Goal: Task Accomplishment & Management: Manage account settings

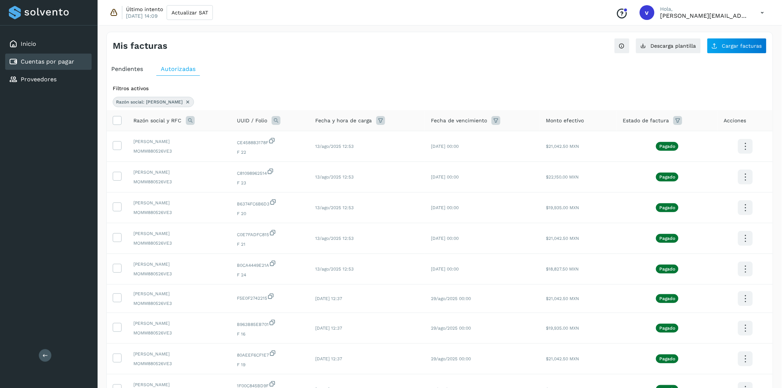
click at [751, 16] on div "Conoce nuestros beneficios v [PERSON_NAME], [PERSON_NAME][EMAIL_ADDRESS][PERSON…" at bounding box center [690, 12] width 160 height 17
click at [723, 17] on p "[PERSON_NAME][EMAIL_ADDRESS][PERSON_NAME][DOMAIN_NAME]" at bounding box center [705, 15] width 89 height 7
click at [672, 12] on p "[PERSON_NAME][EMAIL_ADDRESS][PERSON_NAME][DOMAIN_NAME]" at bounding box center [705, 15] width 89 height 7
click at [764, 11] on icon at bounding box center [762, 12] width 15 height 15
click at [725, 51] on div "Cerrar sesión" at bounding box center [726, 48] width 88 height 14
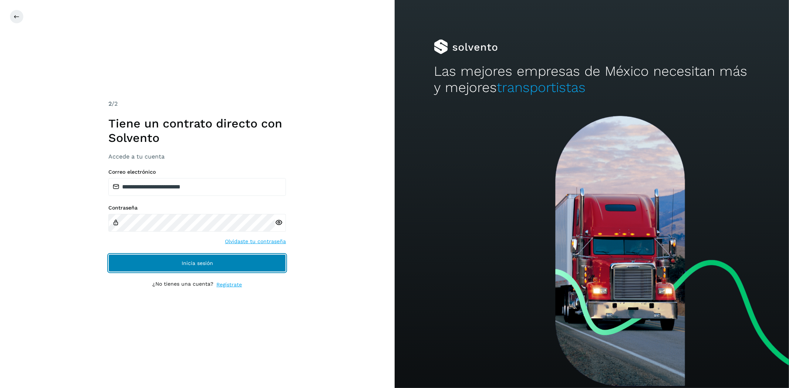
click at [253, 263] on button "Inicia sesión" at bounding box center [196, 263] width 177 height 18
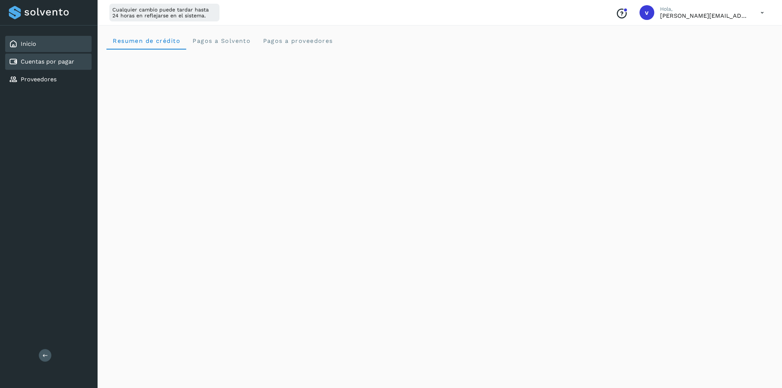
click at [48, 65] on div "Cuentas por pagar" at bounding box center [48, 62] width 87 height 16
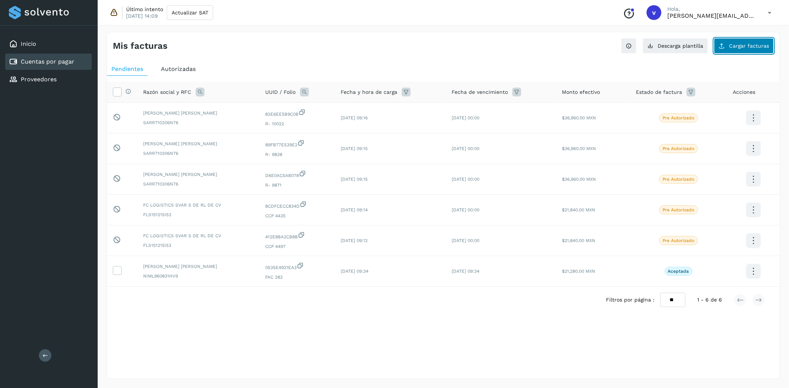
click at [751, 43] on span "Cargar facturas" at bounding box center [749, 45] width 40 height 5
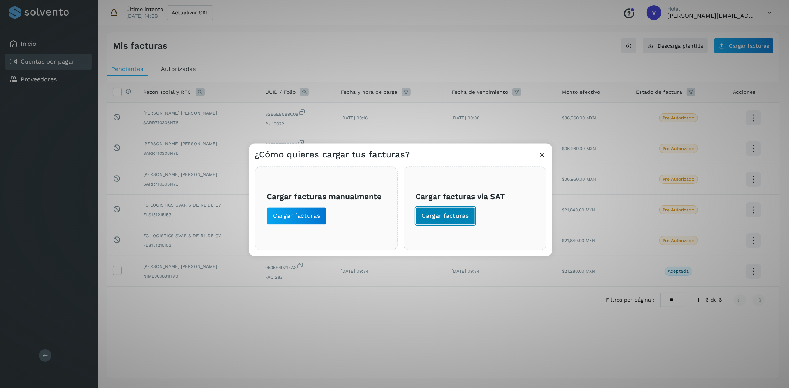
click at [427, 214] on span "Cargar facturas" at bounding box center [445, 216] width 47 height 8
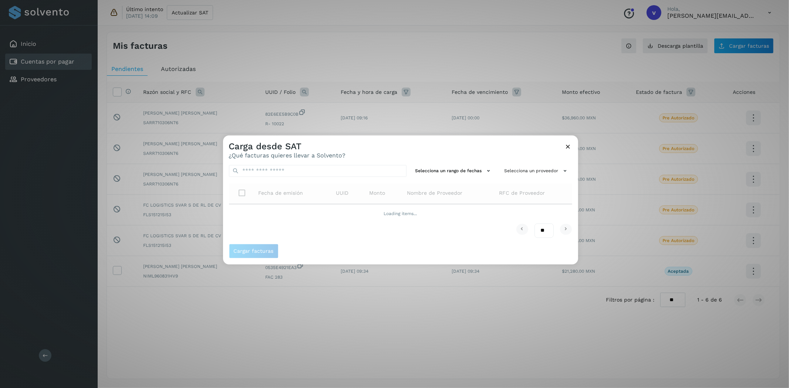
click at [571, 149] on icon at bounding box center [568, 147] width 8 height 8
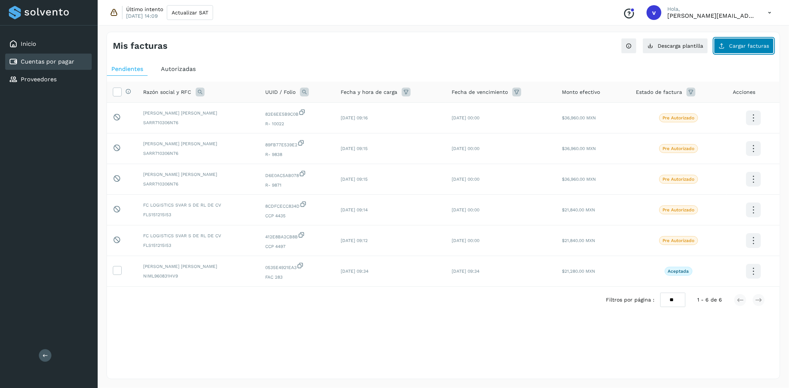
click at [719, 48] on button "Cargar facturas" at bounding box center [744, 46] width 60 height 16
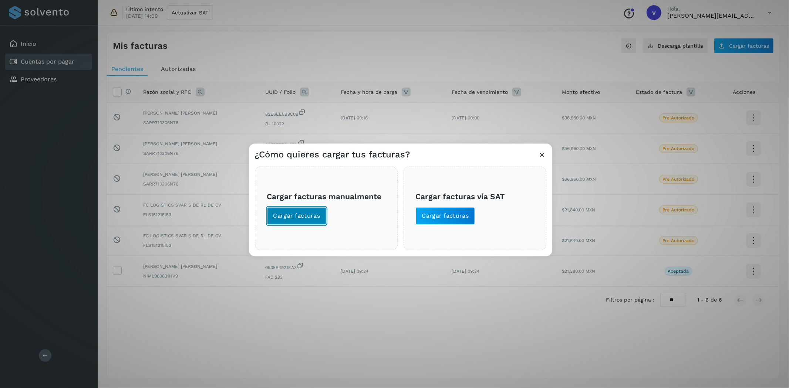
click at [315, 208] on button "Cargar facturas" at bounding box center [297, 216] width 60 height 18
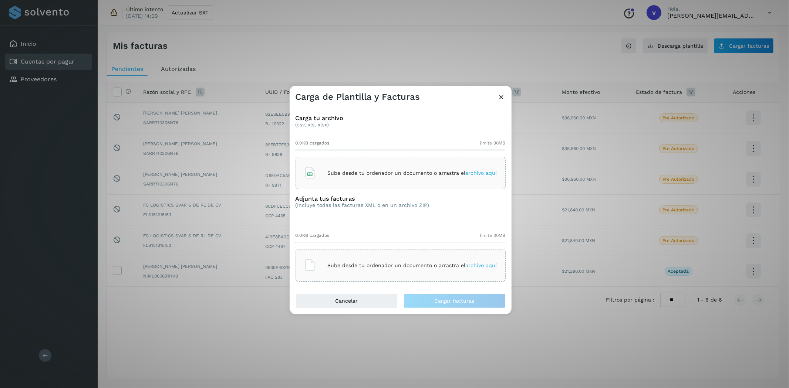
click at [372, 171] on p "Sube desde tu ordenador un documento o arrastra el archivo aquí" at bounding box center [412, 173] width 169 height 6
click at [345, 252] on div "Sube desde tu ordenador un documento o arrastra el archivo aquí" at bounding box center [400, 265] width 210 height 33
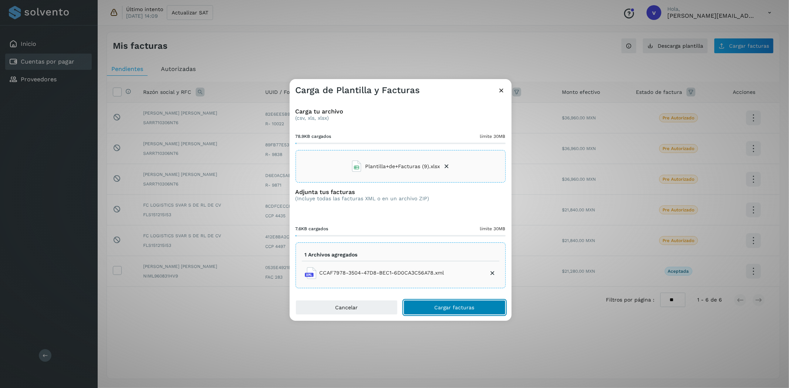
click at [457, 311] on button "Cargar facturas" at bounding box center [454, 307] width 102 height 15
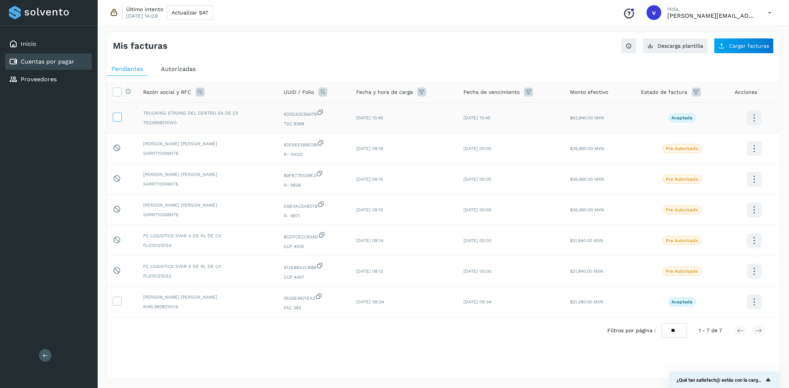
click at [119, 119] on icon at bounding box center [117, 117] width 8 height 8
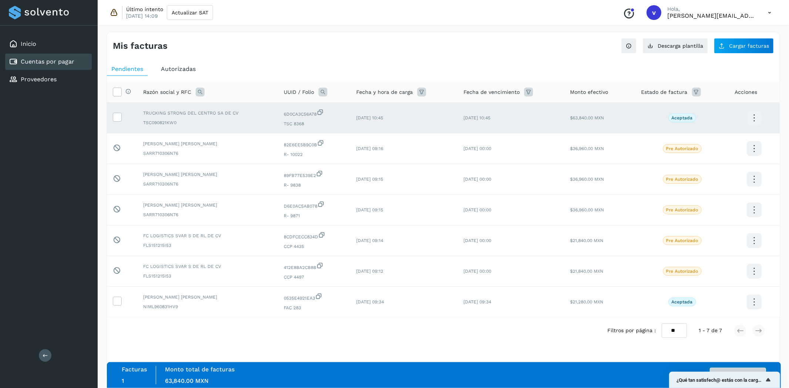
click at [724, 369] on button "Autorizar facturas" at bounding box center [738, 375] width 56 height 15
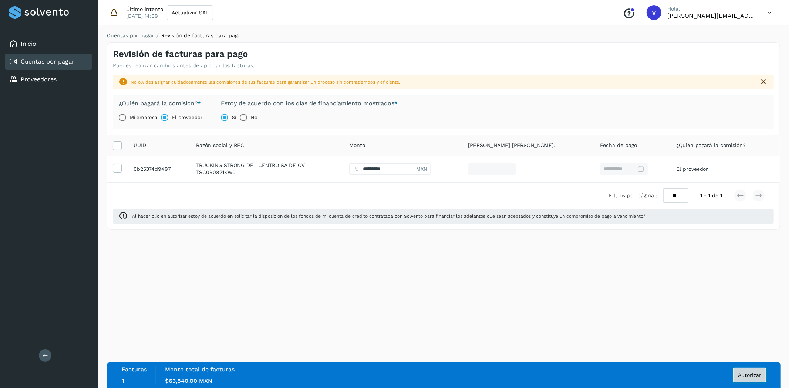
click at [750, 376] on span "Autorizar" at bounding box center [749, 375] width 23 height 5
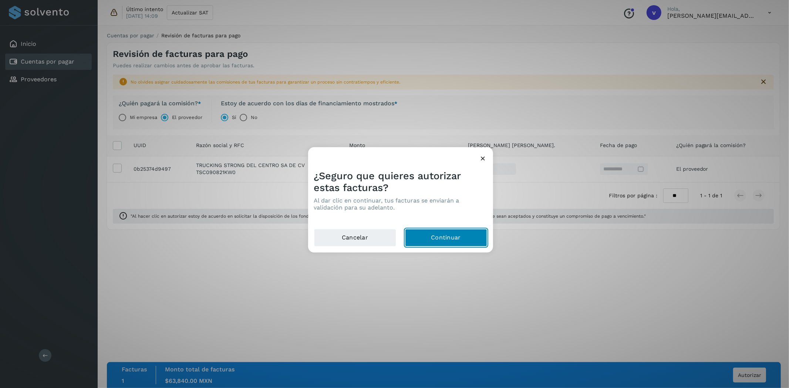
click at [473, 234] on button "Continuar" at bounding box center [446, 238] width 82 height 18
